Goal: Task Accomplishment & Management: Complete application form

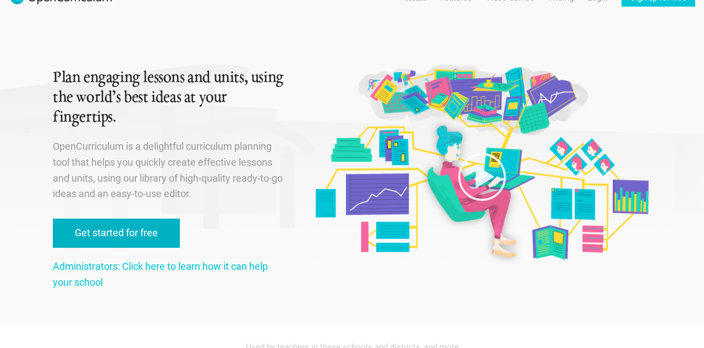
scroll to position [21, 0]
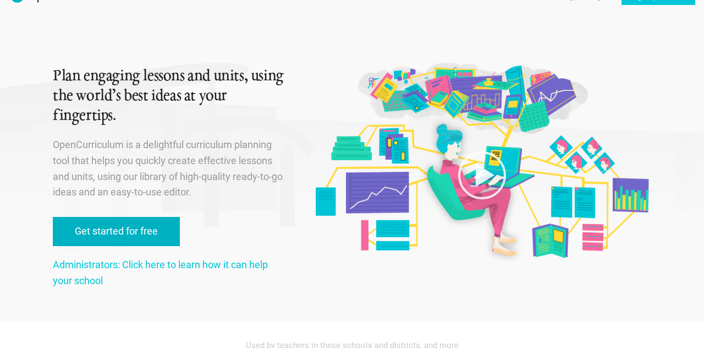
click at [98, 239] on link "Get started for free" at bounding box center [116, 231] width 127 height 29
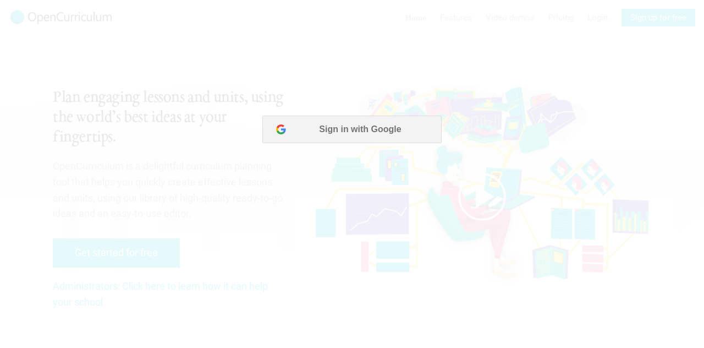
scroll to position [0, 0]
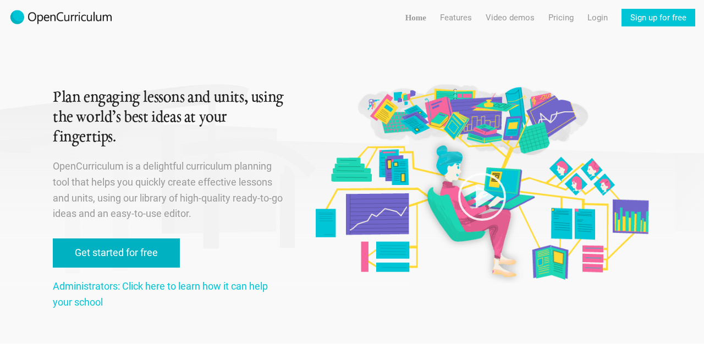
click at [105, 252] on link "Get started for free" at bounding box center [116, 252] width 127 height 29
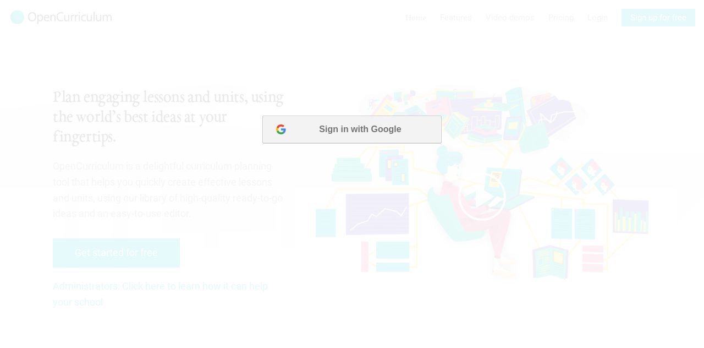
click at [321, 135] on button "Sign in with Google" at bounding box center [351, 128] width 179 height 27
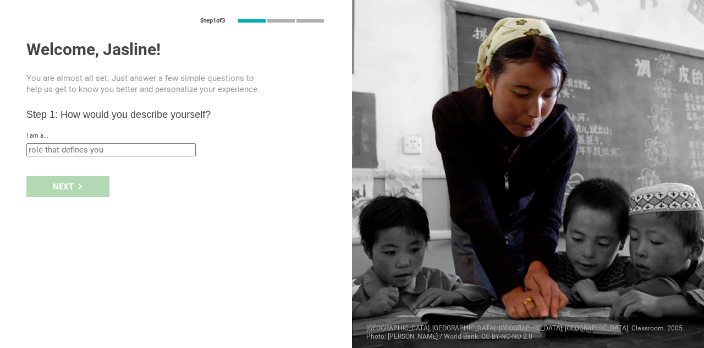
click at [74, 153] on input "text" at bounding box center [110, 149] width 169 height 13
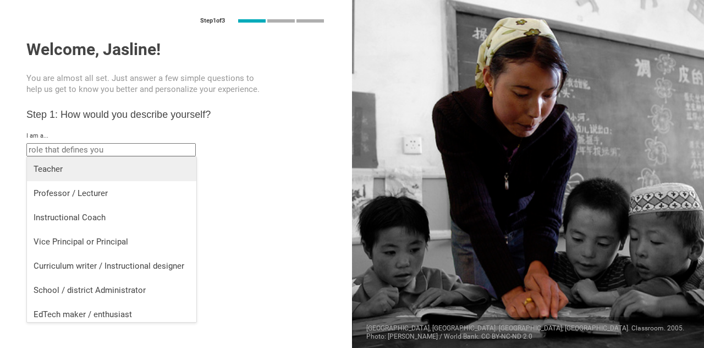
click at [70, 175] on li "Teacher" at bounding box center [111, 169] width 169 height 24
type input "Teacher"
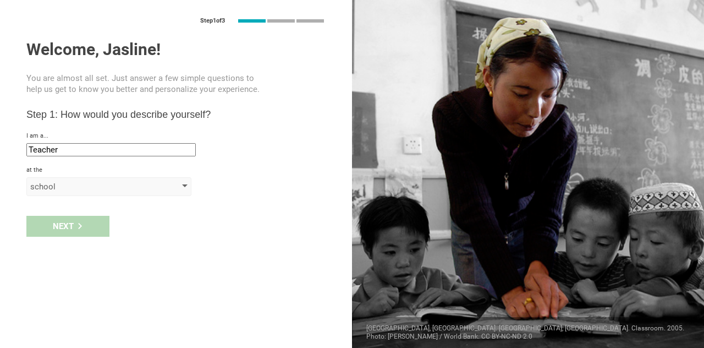
click at [57, 188] on div "school" at bounding box center [93, 186] width 126 height 11
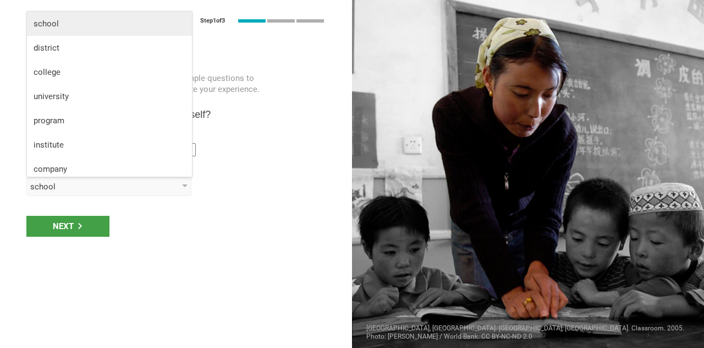
click at [71, 34] on li "school" at bounding box center [109, 24] width 165 height 24
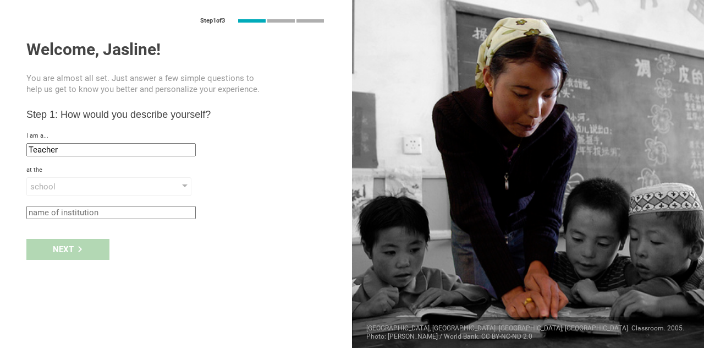
click at [63, 254] on div "Next" at bounding box center [176, 249] width 352 height 34
